Goal: Transaction & Acquisition: Purchase product/service

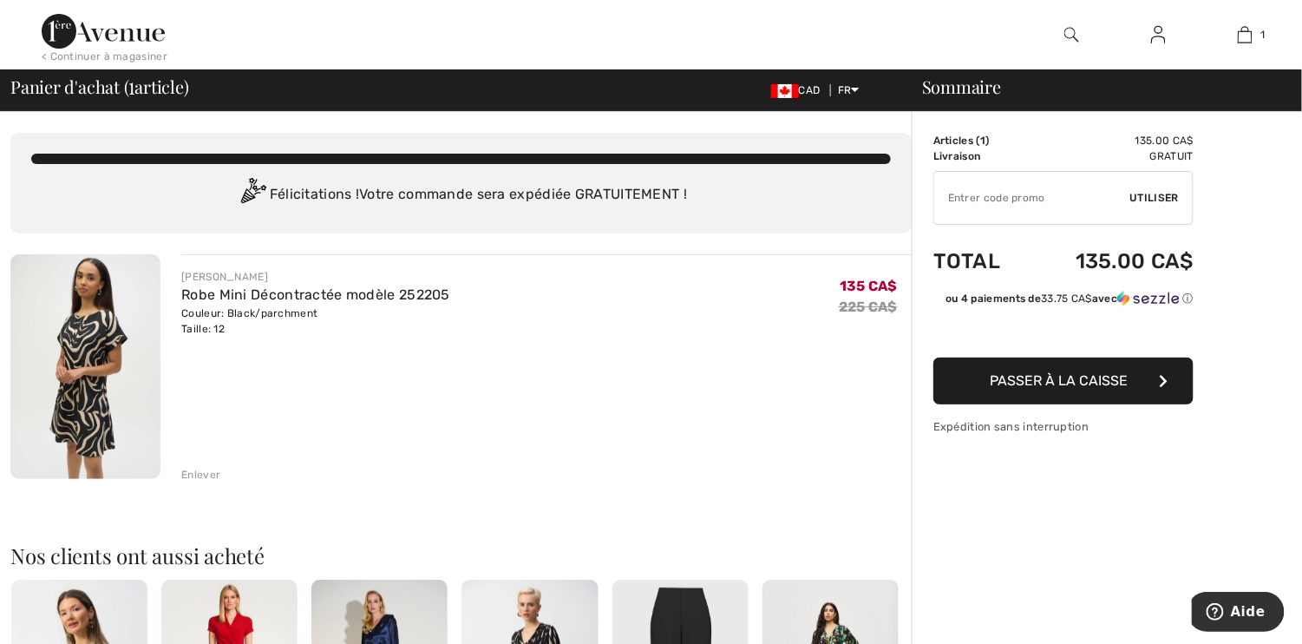
click at [1085, 386] on span "Passer à la caisse" at bounding box center [1059, 380] width 138 height 16
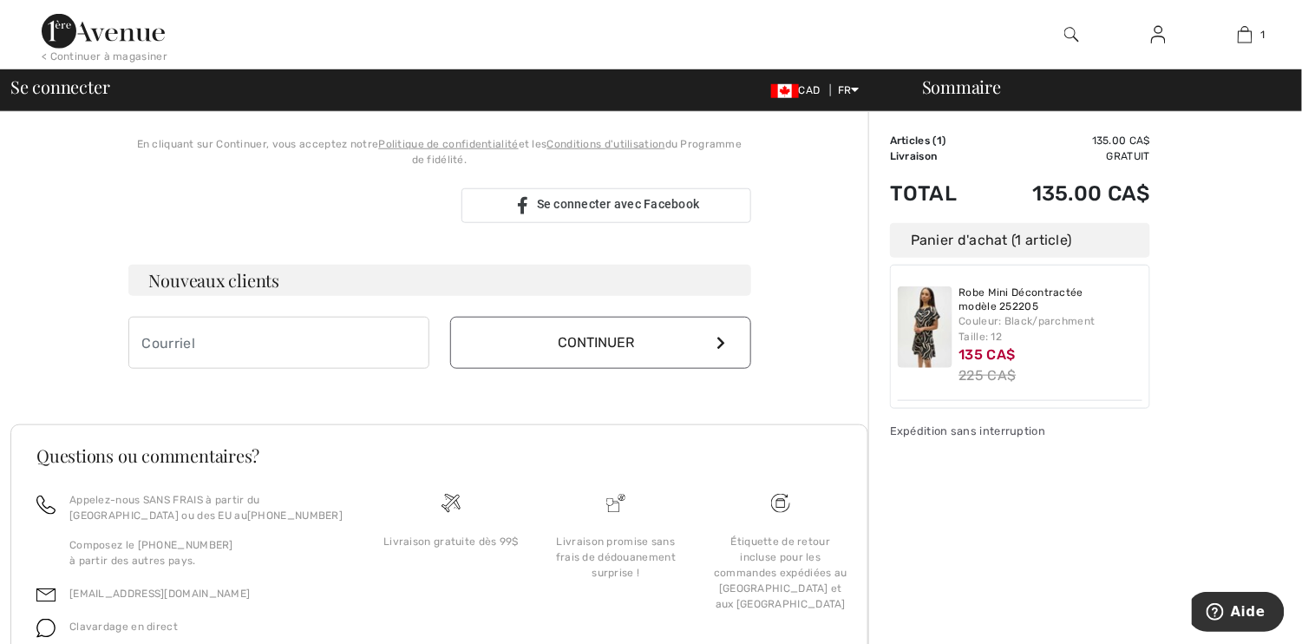
scroll to position [230, 0]
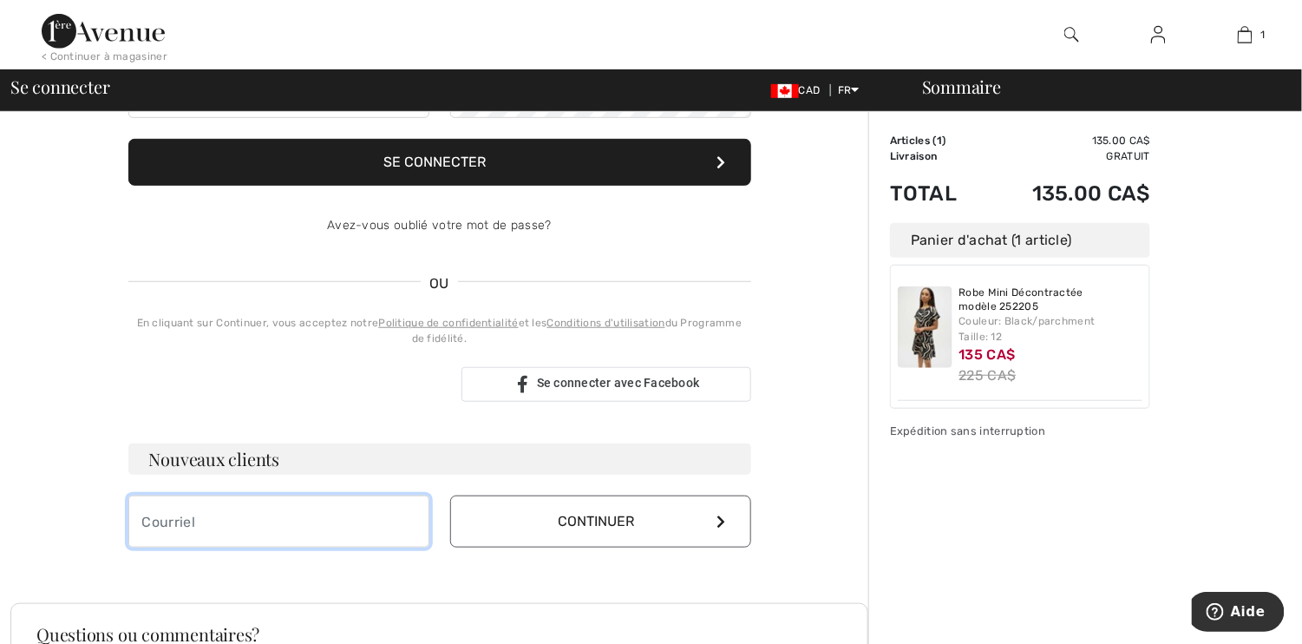
click at [311, 520] on input "email" at bounding box center [278, 521] width 301 height 52
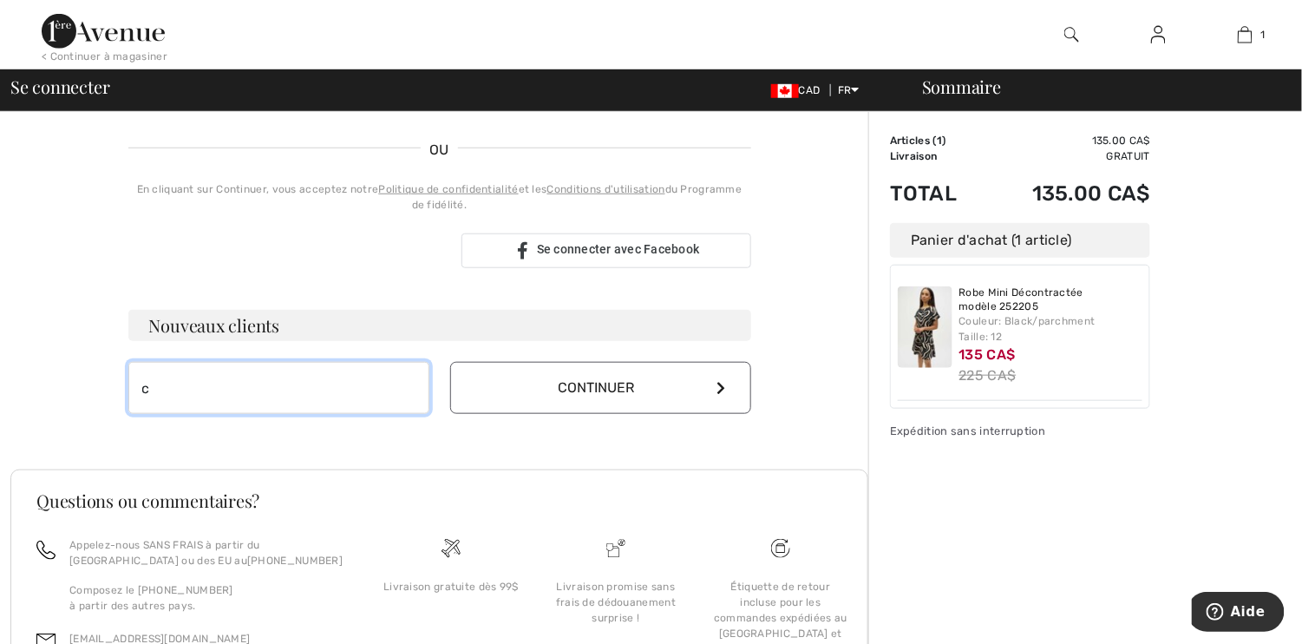
scroll to position [490, 0]
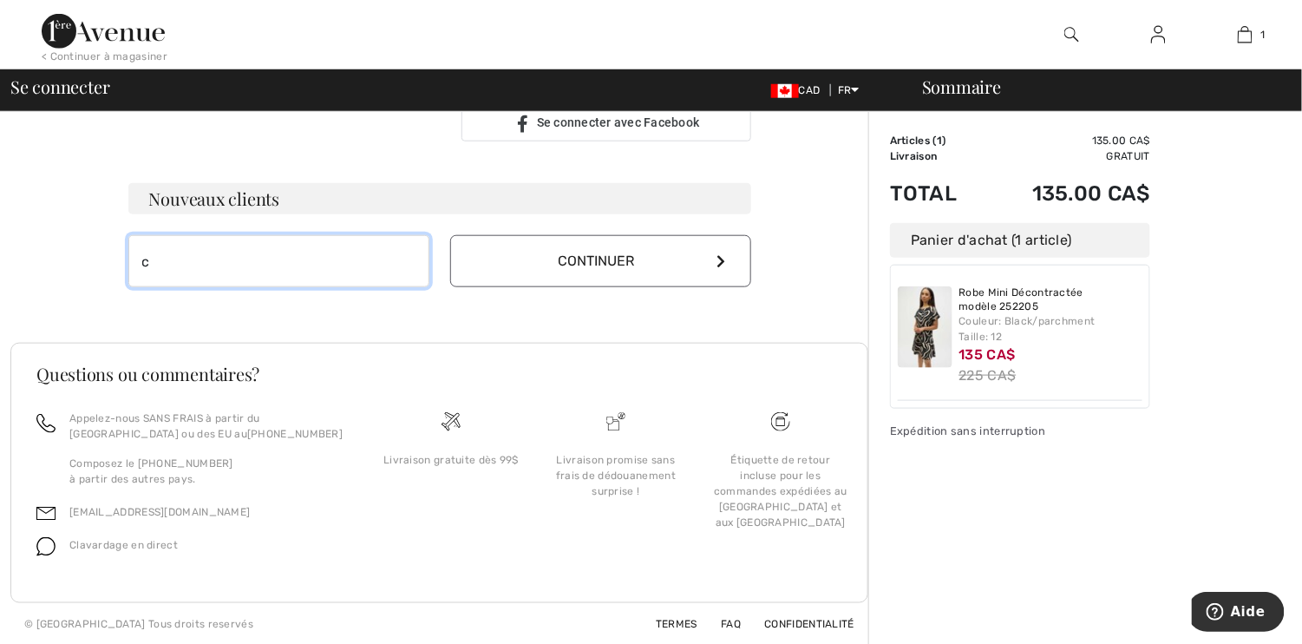
type input "c"
click at [606, 263] on button "Continuer" at bounding box center [600, 261] width 301 height 53
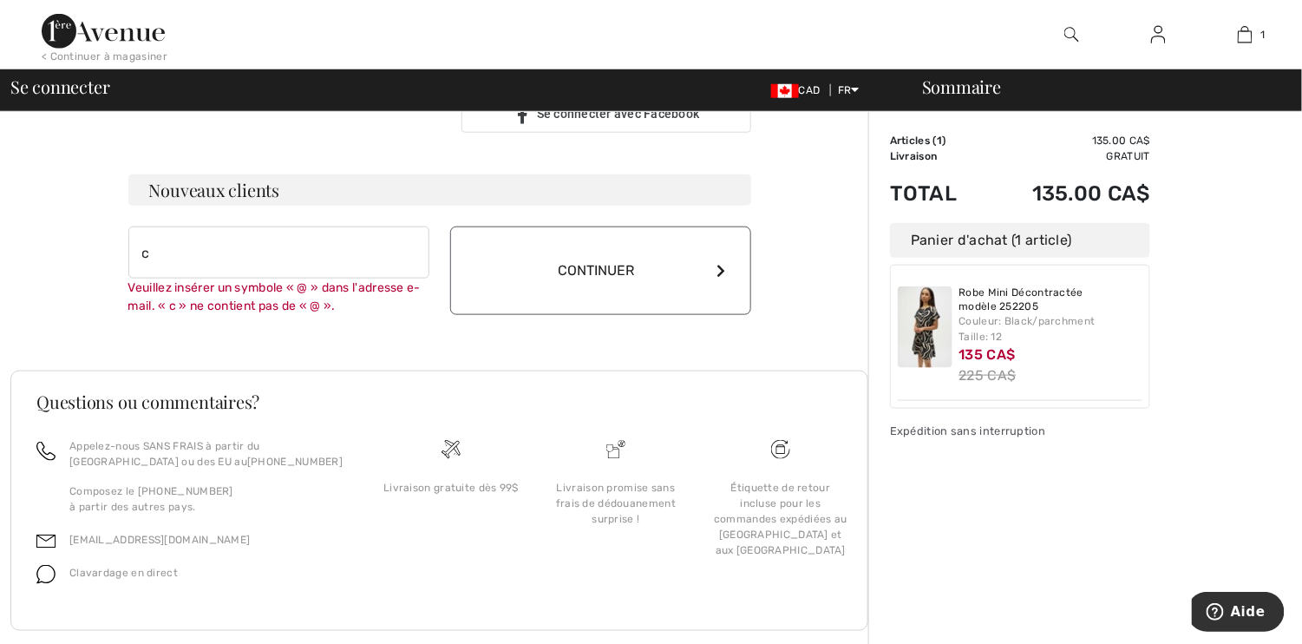
scroll to position [526, 0]
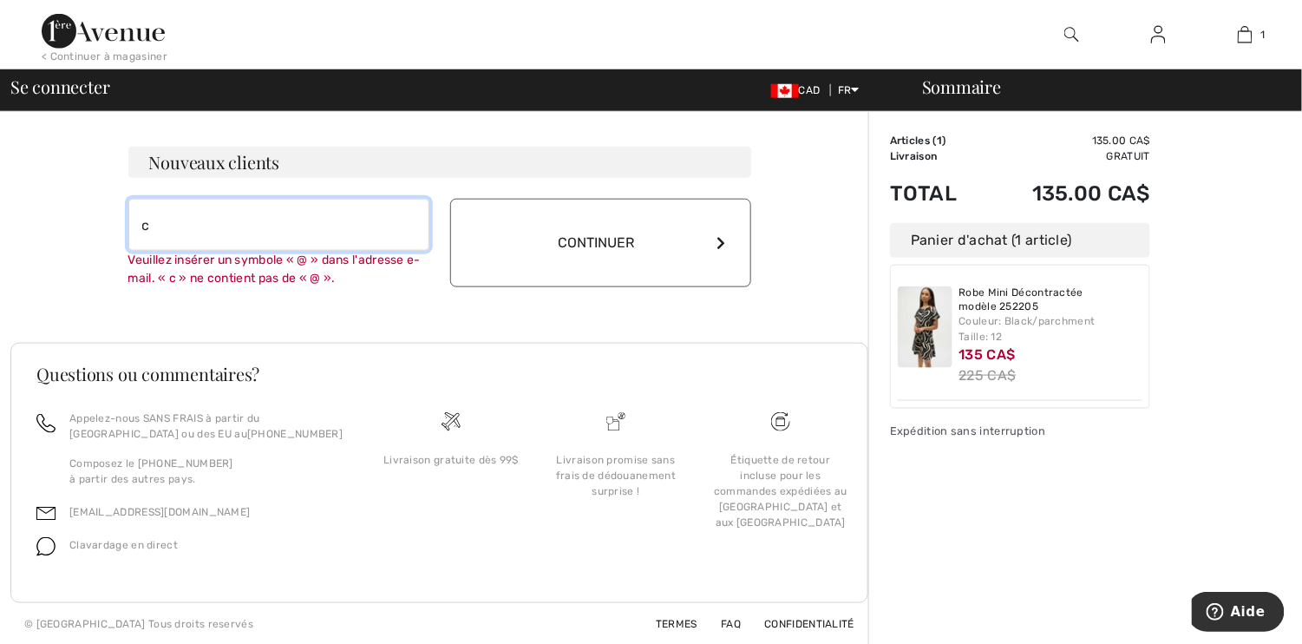
click at [162, 215] on input "c" at bounding box center [278, 225] width 301 height 52
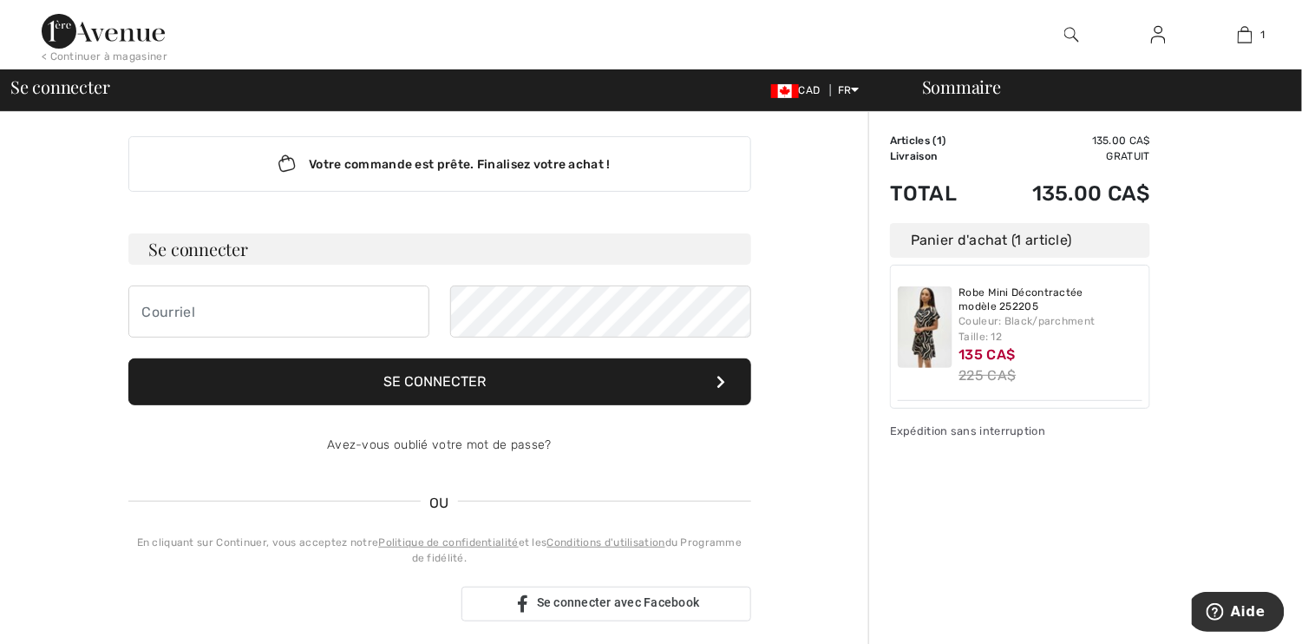
scroll to position [6, 0]
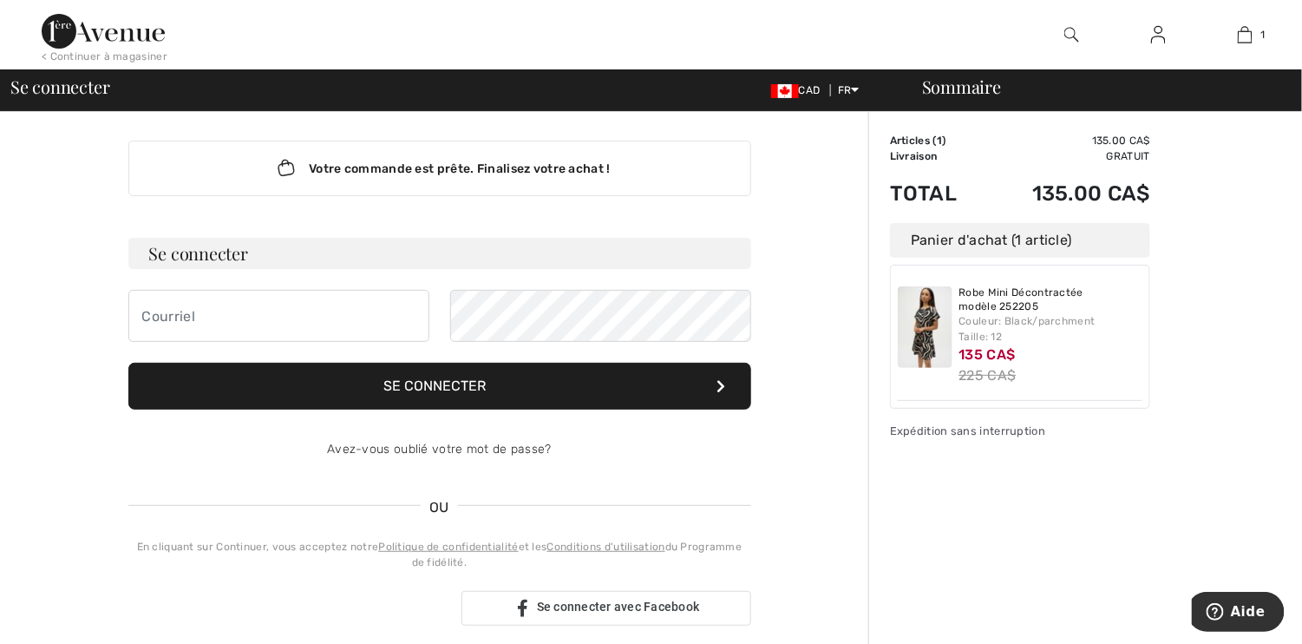
click at [601, 402] on button "Se connecter" at bounding box center [439, 386] width 623 height 47
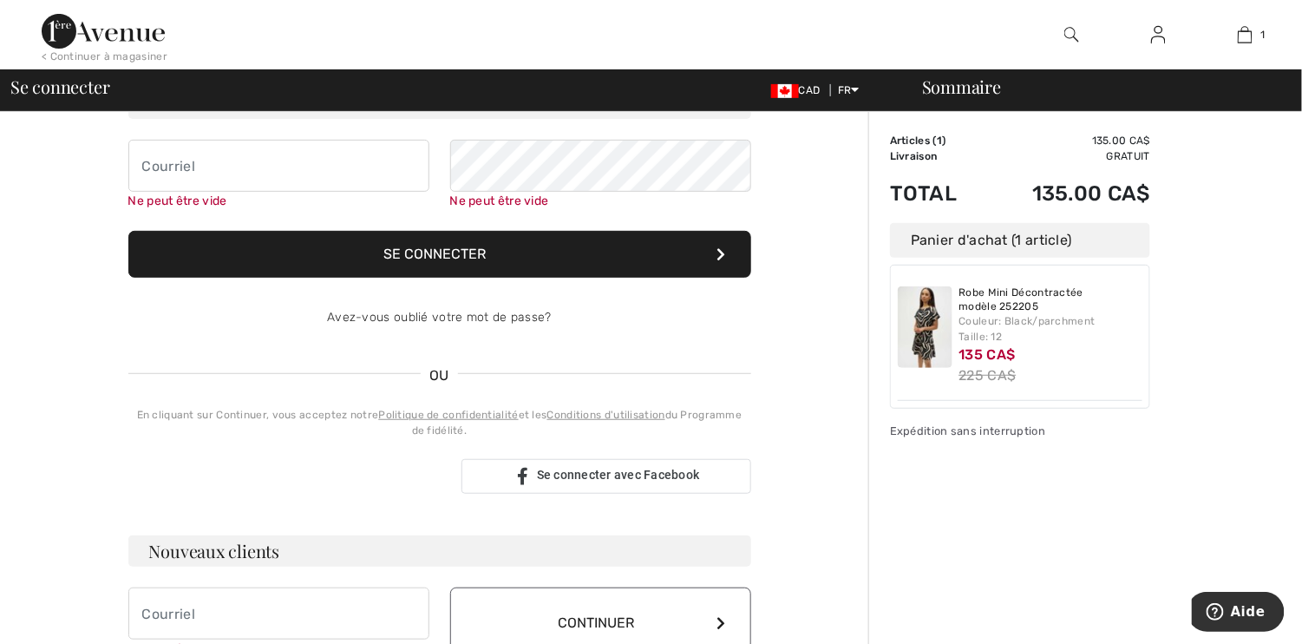
scroll to position [0, 0]
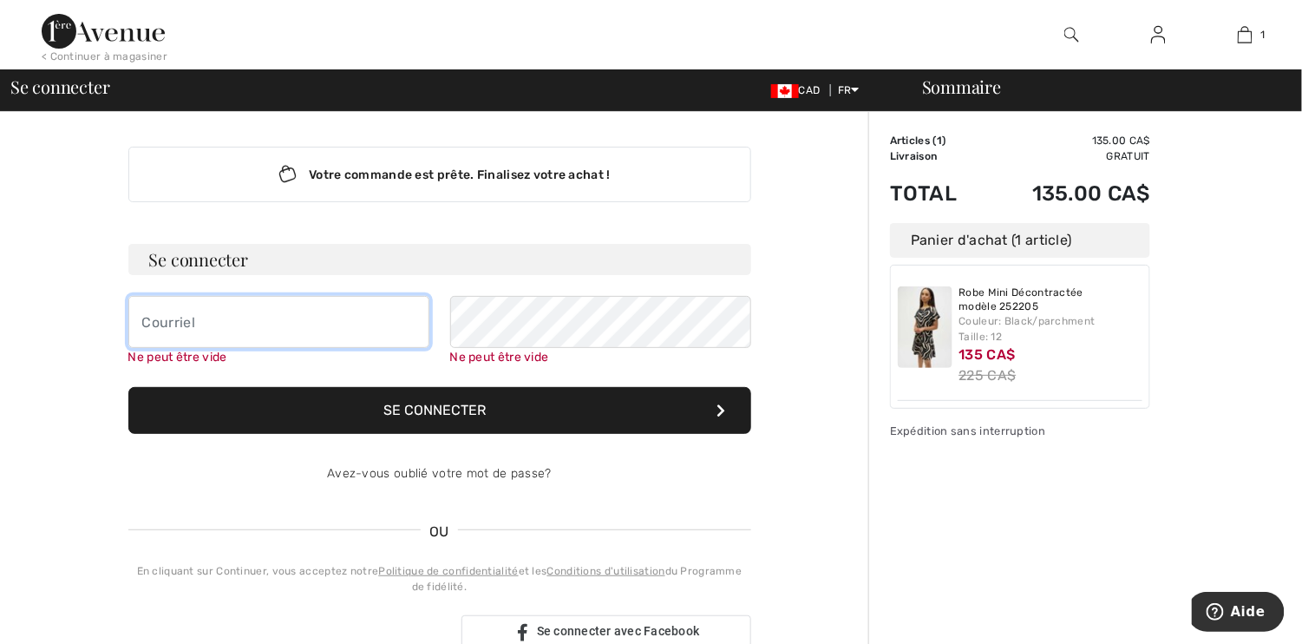
click at [209, 317] on input "email" at bounding box center [278, 322] width 301 height 52
type input "carole.giroux2019@outlook.fr"
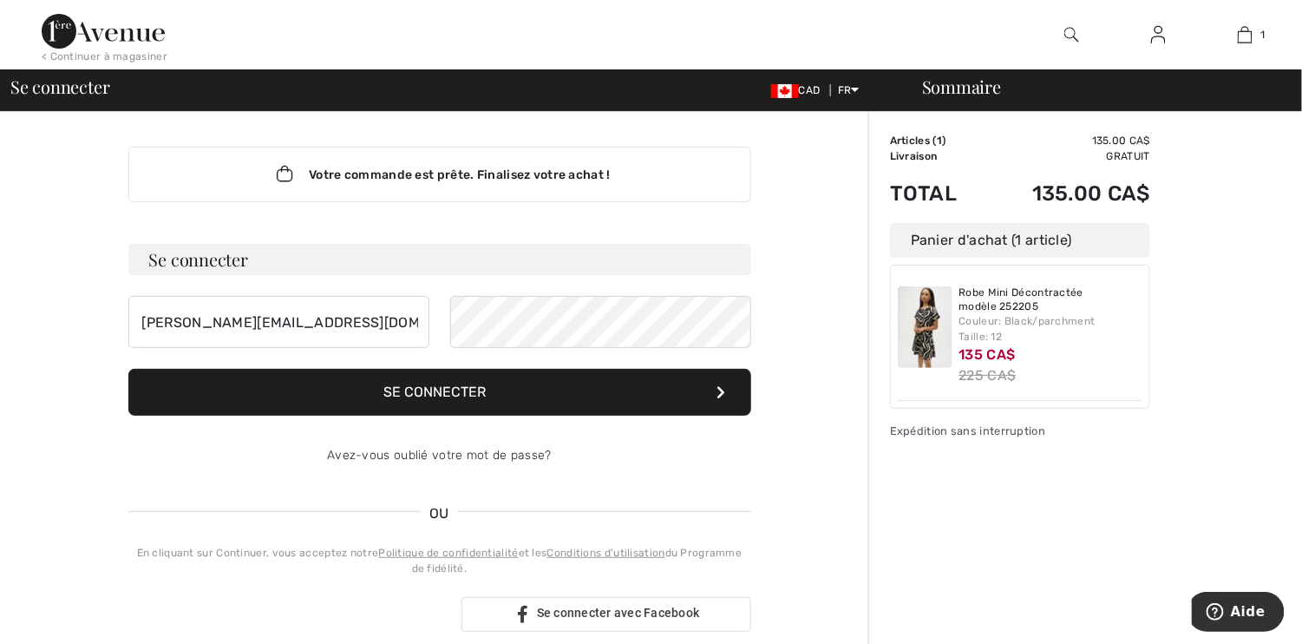
click at [388, 409] on button "Se connecter" at bounding box center [439, 392] width 623 height 47
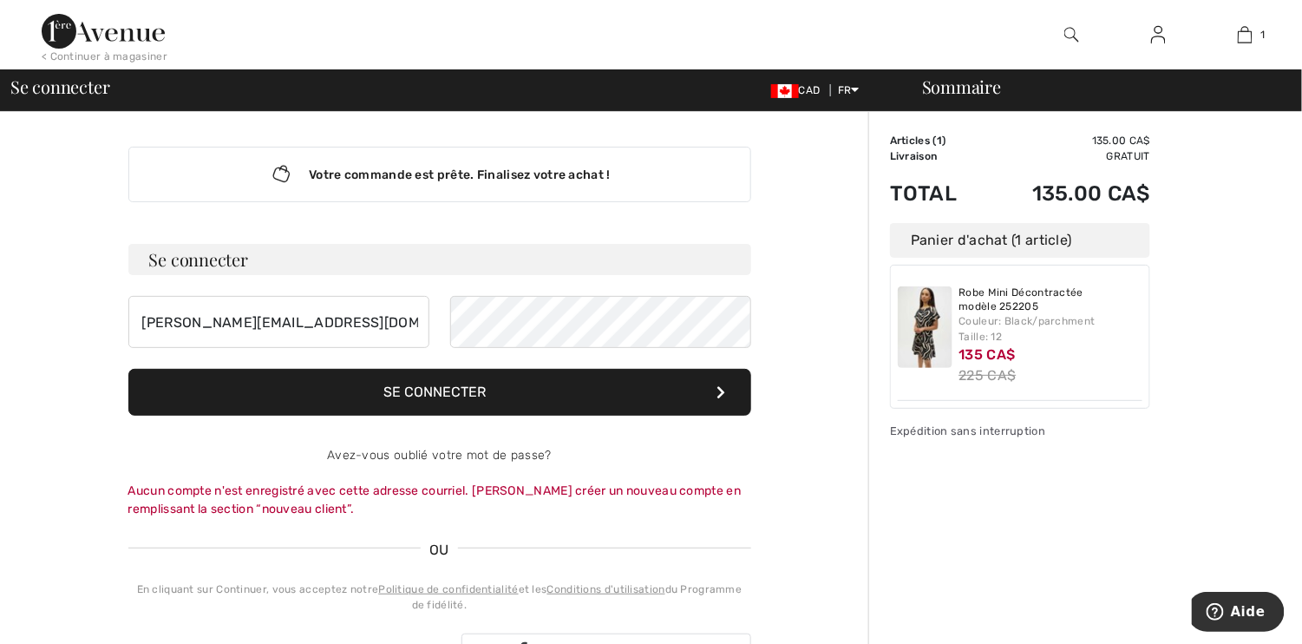
click at [553, 392] on button "Se connecter" at bounding box center [439, 392] width 623 height 47
click at [413, 453] on link "Avez-vous oublié votre mot de passe?" at bounding box center [439, 455] width 225 height 15
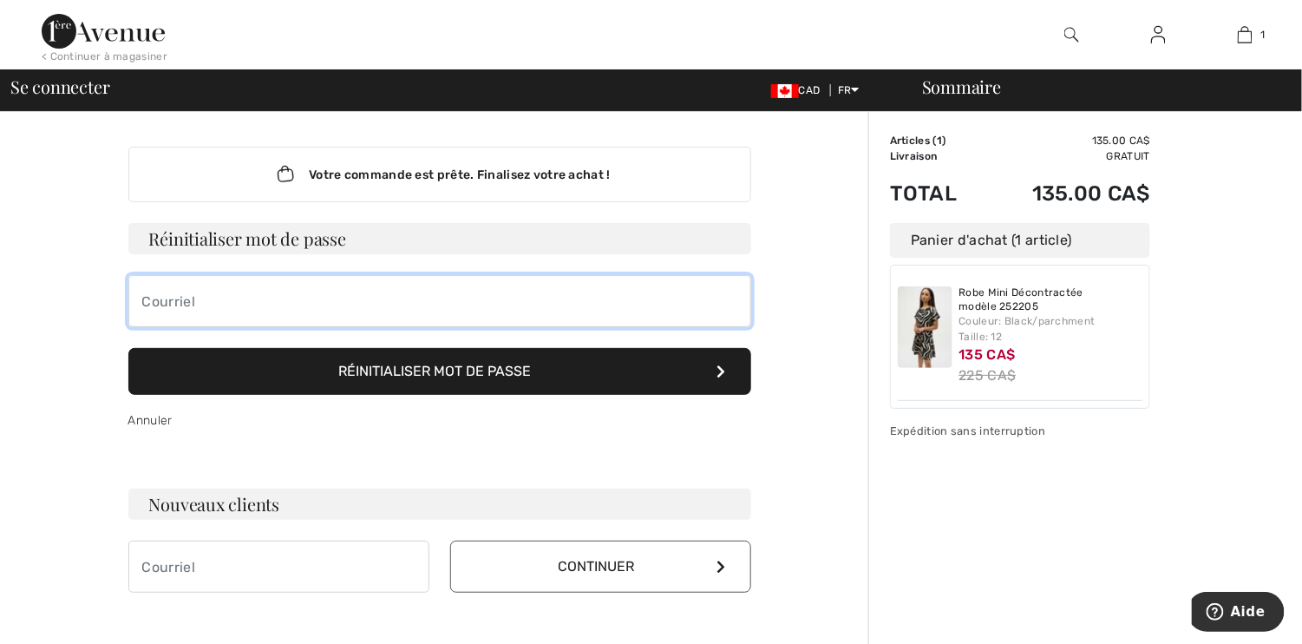
click at [213, 291] on input "email" at bounding box center [439, 301] width 623 height 52
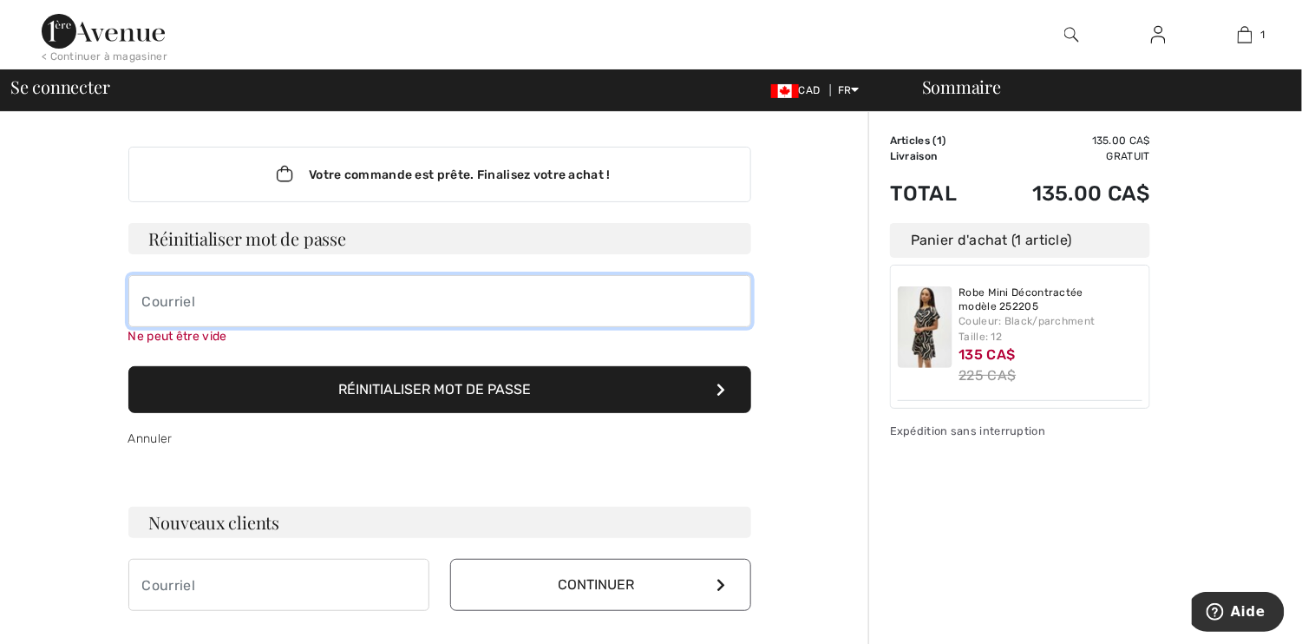
click at [154, 302] on input "email" at bounding box center [439, 301] width 623 height 52
click at [147, 293] on input "c" at bounding box center [439, 301] width 623 height 52
type input "carole.giroux@"
